Goal: Answer question/provide support

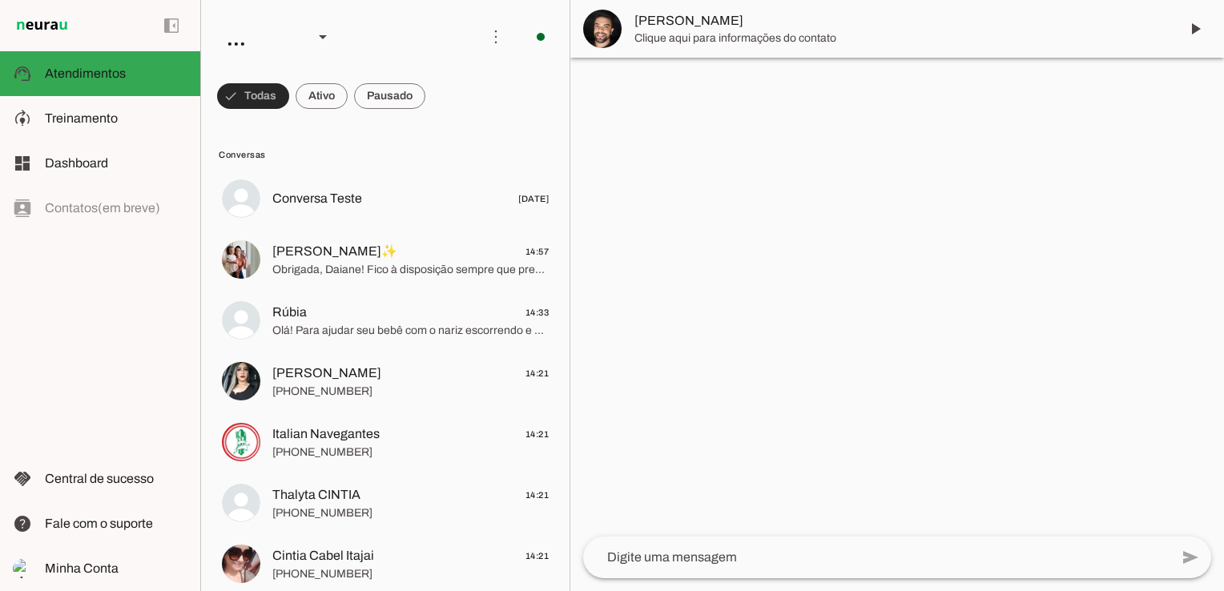
click at [253, 99] on span at bounding box center [253, 96] width 72 height 38
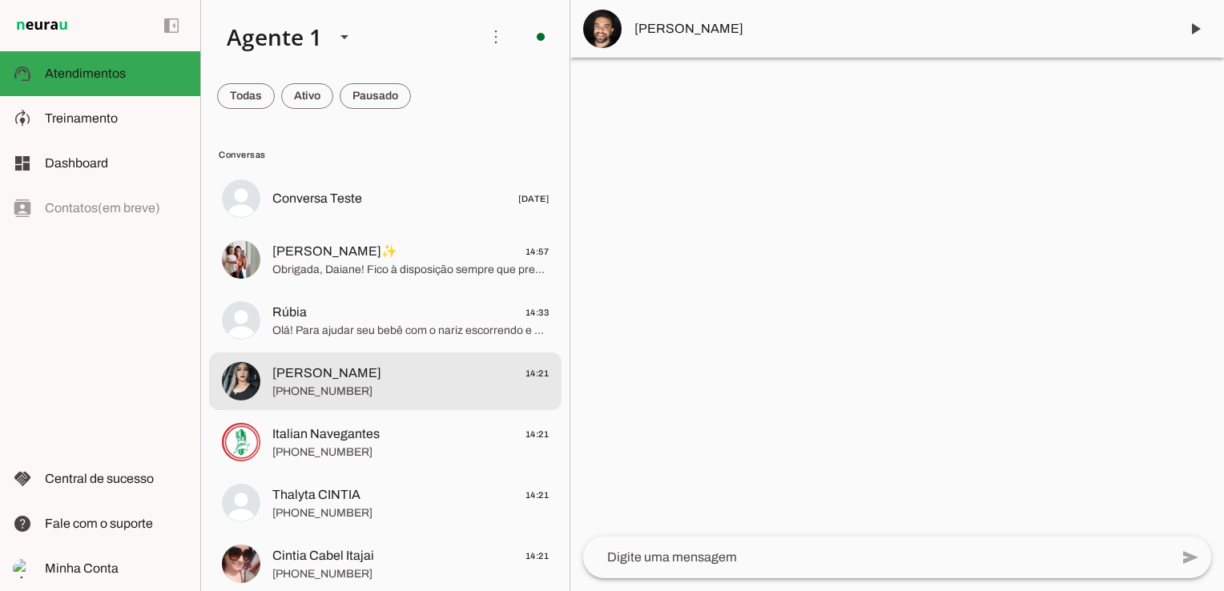
click at [379, 407] on md-item "[PERSON_NAME] 14:21 [PHONE_NUMBER]" at bounding box center [385, 382] width 353 height 58
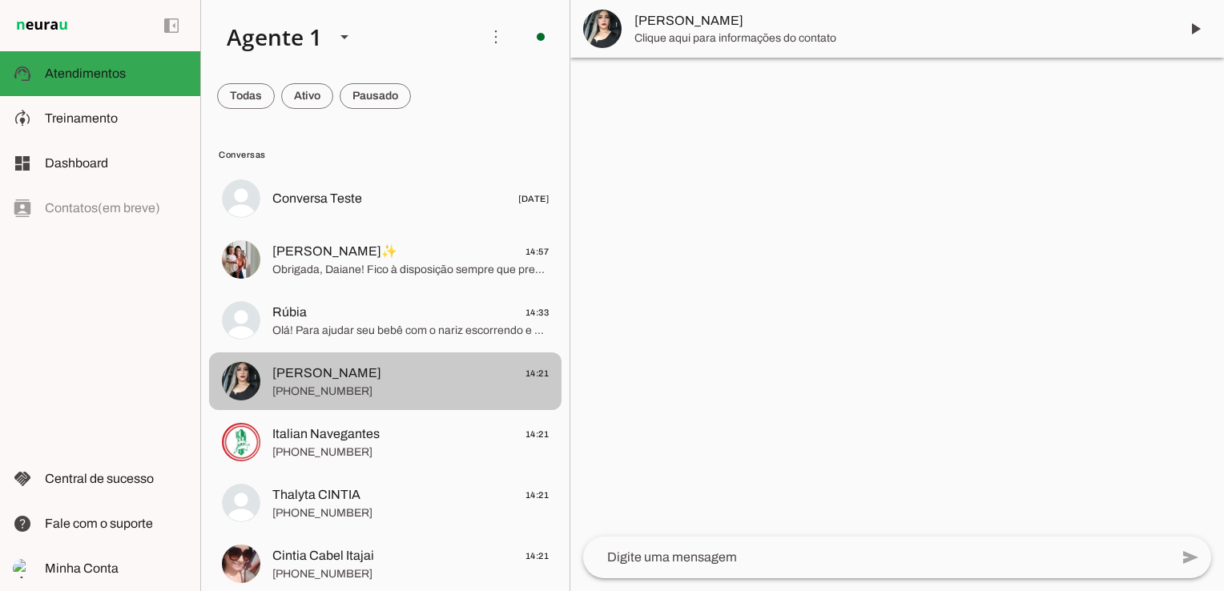
scroll to position [80, 0]
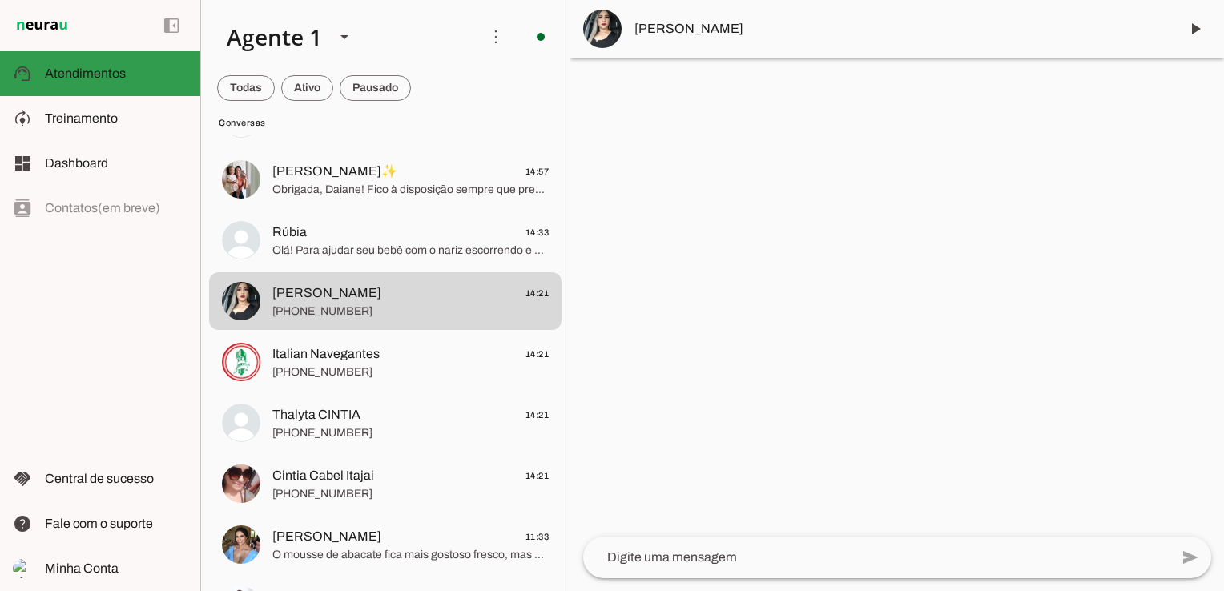
click at [38, 76] on md-item "support_agent Atendimentos Atendimentos" at bounding box center [100, 73] width 200 height 45
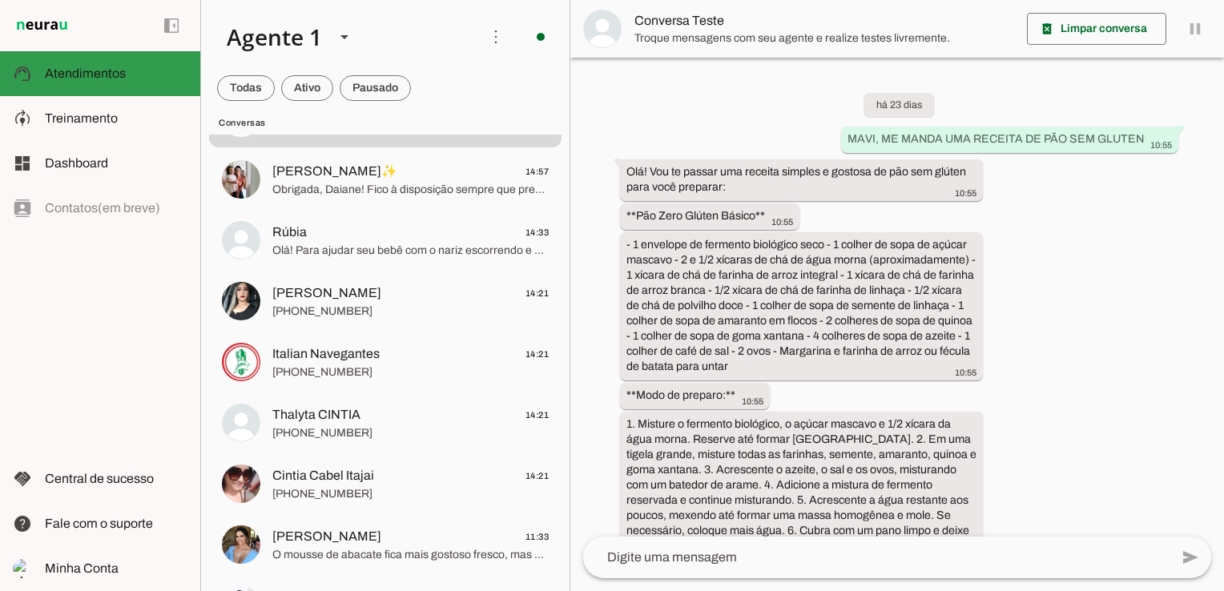
scroll to position [4311, 0]
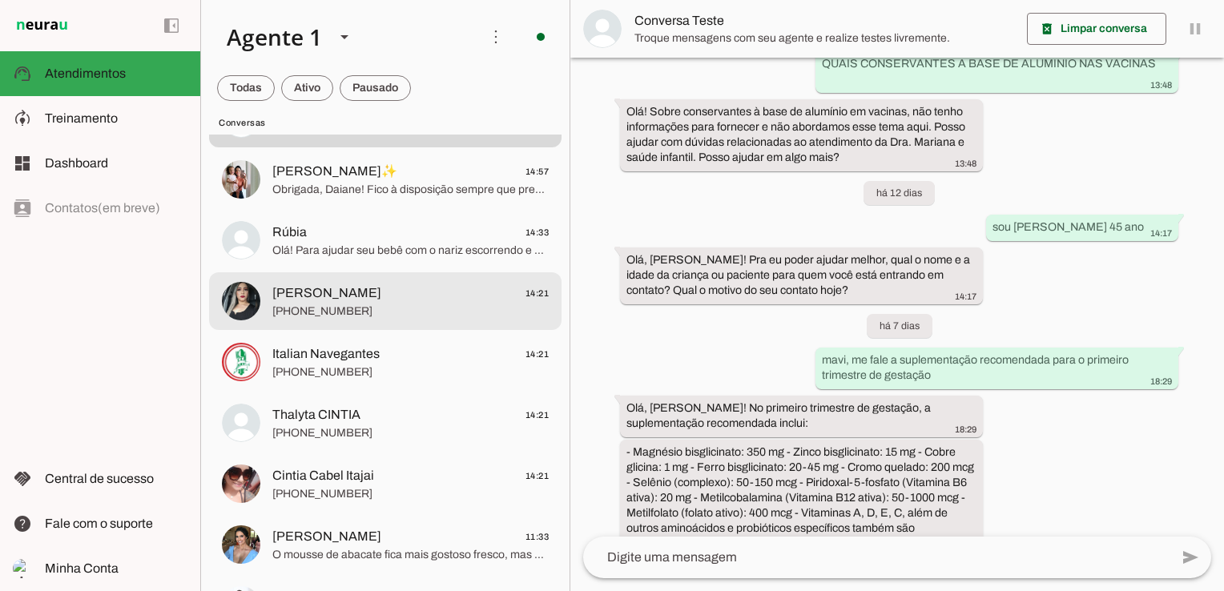
click at [400, 311] on span "[PHONE_NUMBER]" at bounding box center [410, 312] width 276 height 16
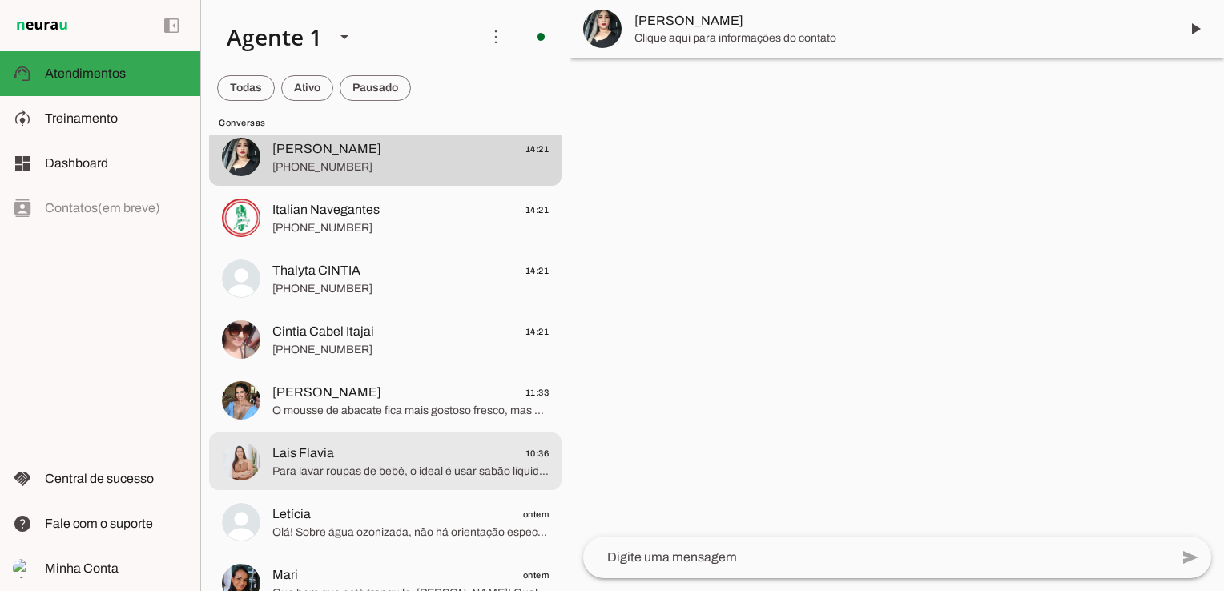
scroll to position [240, 0]
